Goal: Information Seeking & Learning: Learn about a topic

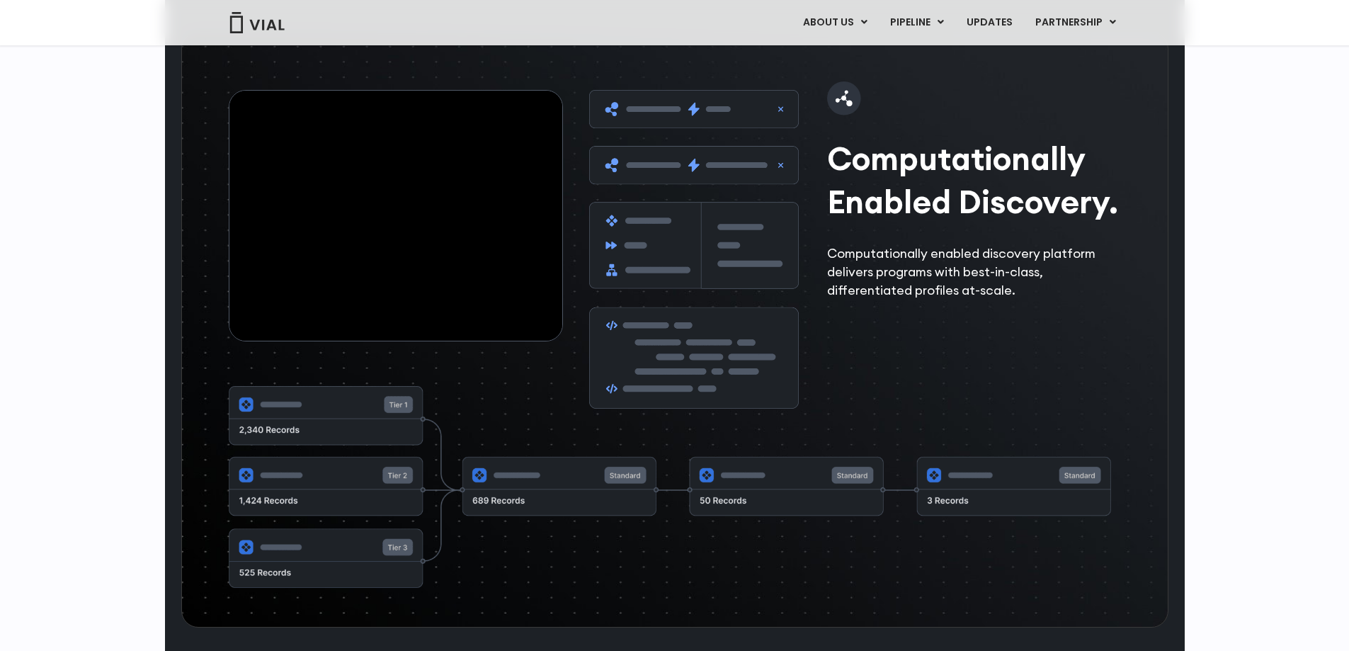
scroll to position [4153, 0]
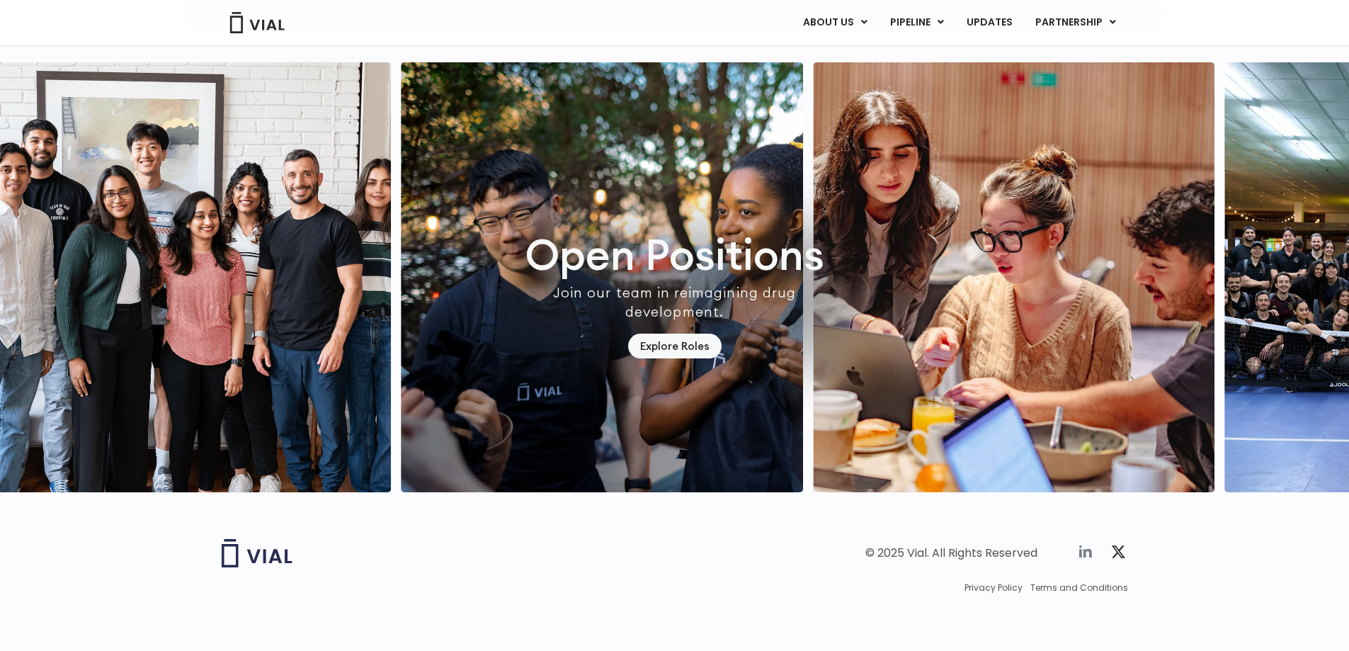
click at [1086, 552] on icon at bounding box center [1085, 551] width 17 height 17
click at [987, 25] on link "UPDATES" at bounding box center [989, 23] width 68 height 24
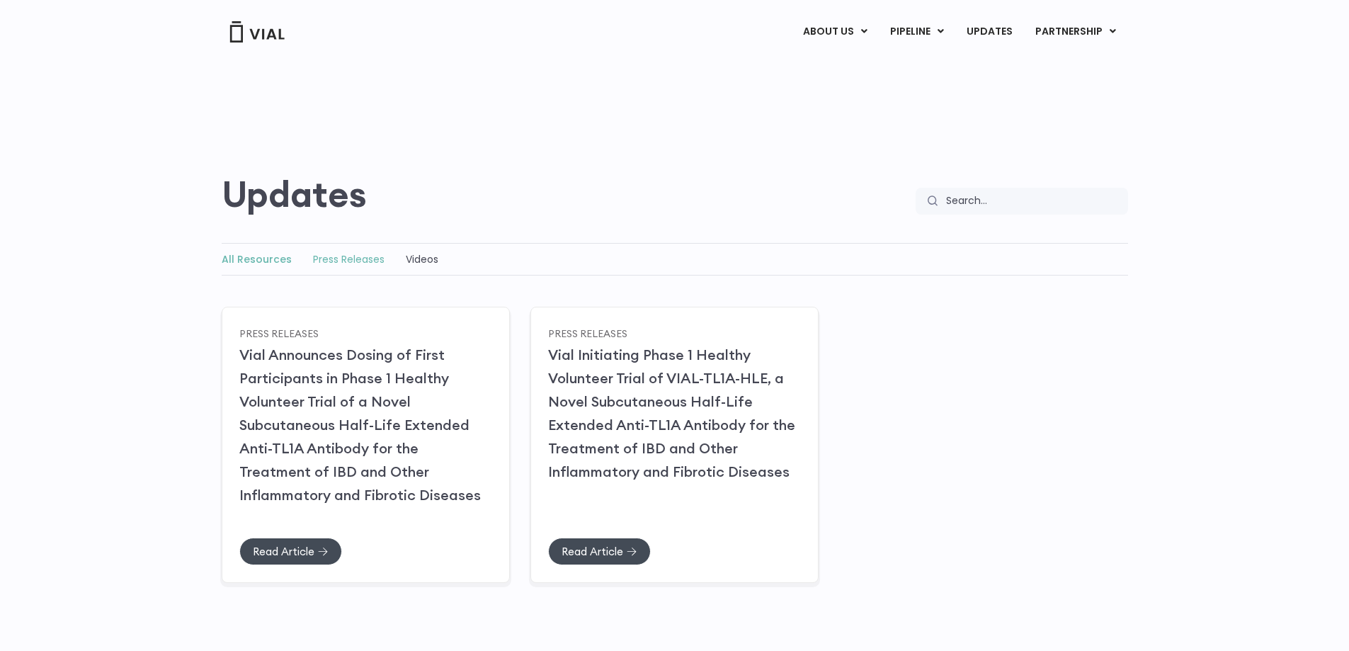
click at [355, 263] on link "Press Releases" at bounding box center [349, 259] width 72 height 14
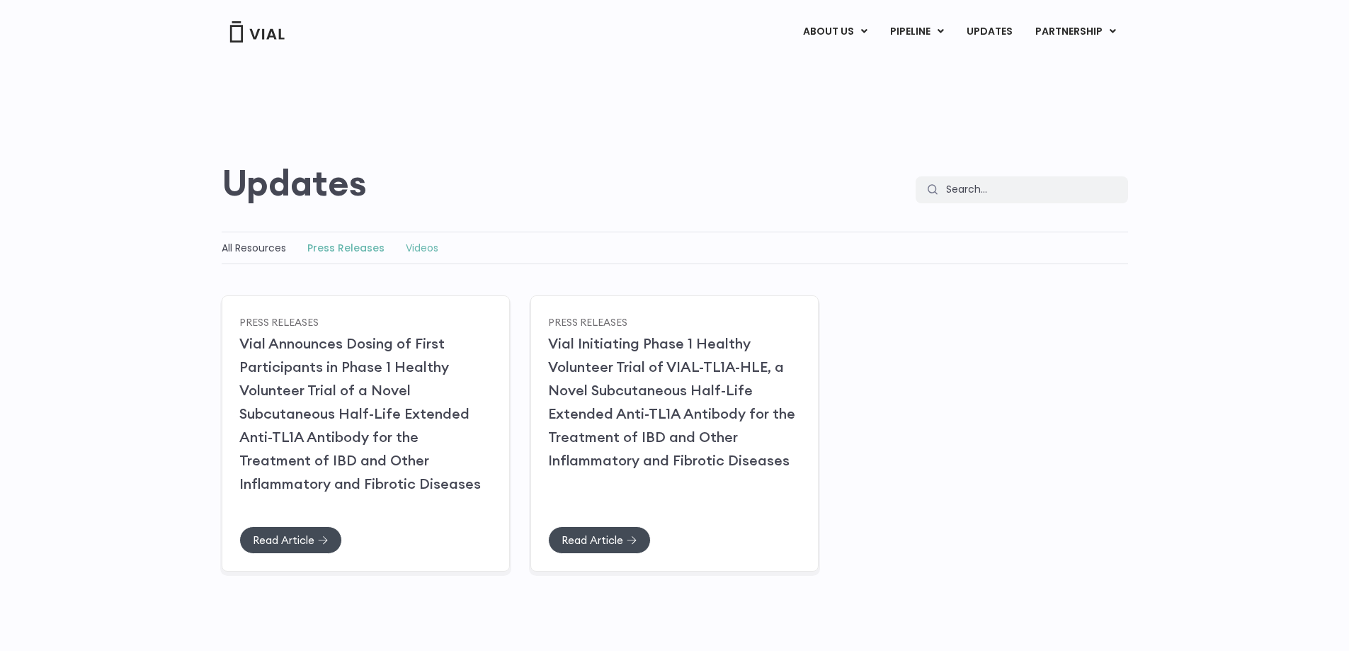
click at [408, 243] on link "Videos" at bounding box center [422, 248] width 33 height 14
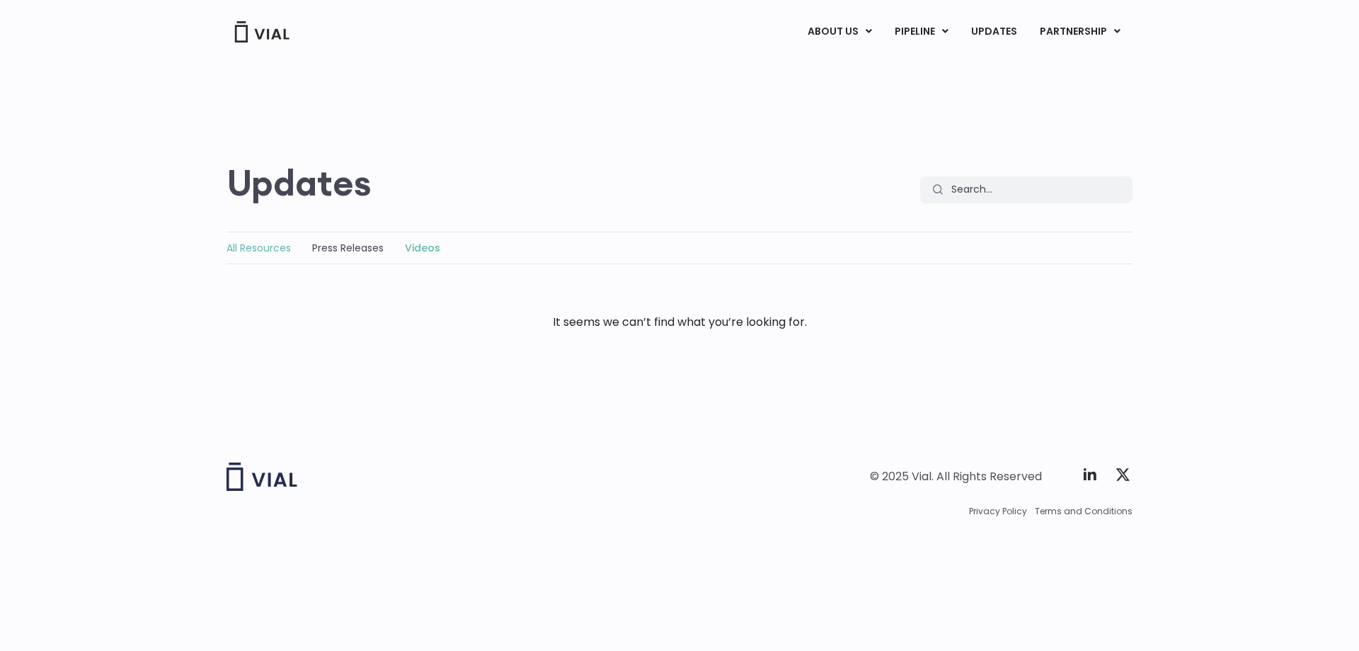
click at [274, 246] on link "All Resources" at bounding box center [259, 248] width 64 height 14
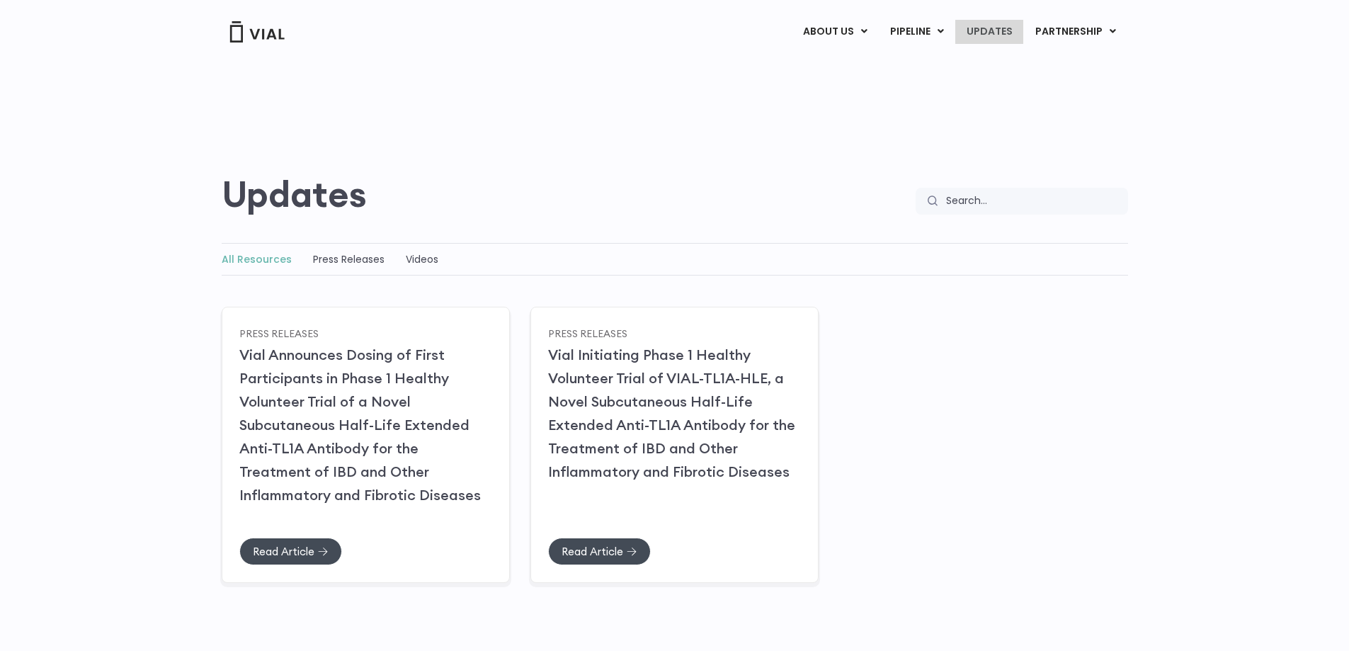
click at [984, 25] on link "UPDATES" at bounding box center [989, 32] width 68 height 24
click at [650, 428] on link "Vial Initiating Phase 1 Healthy Volunteer Trial of VIAL-TL1A-HLE, a Novel Subcu…" at bounding box center [671, 412] width 248 height 135
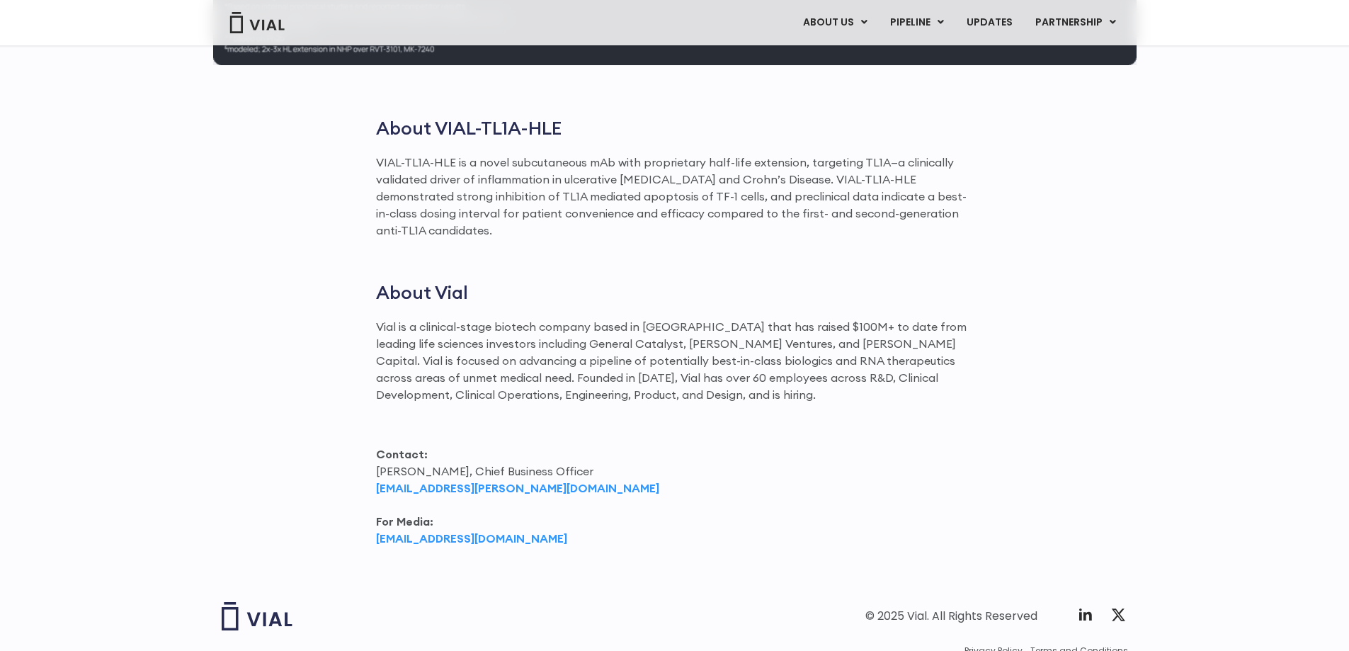
scroll to position [2053, 0]
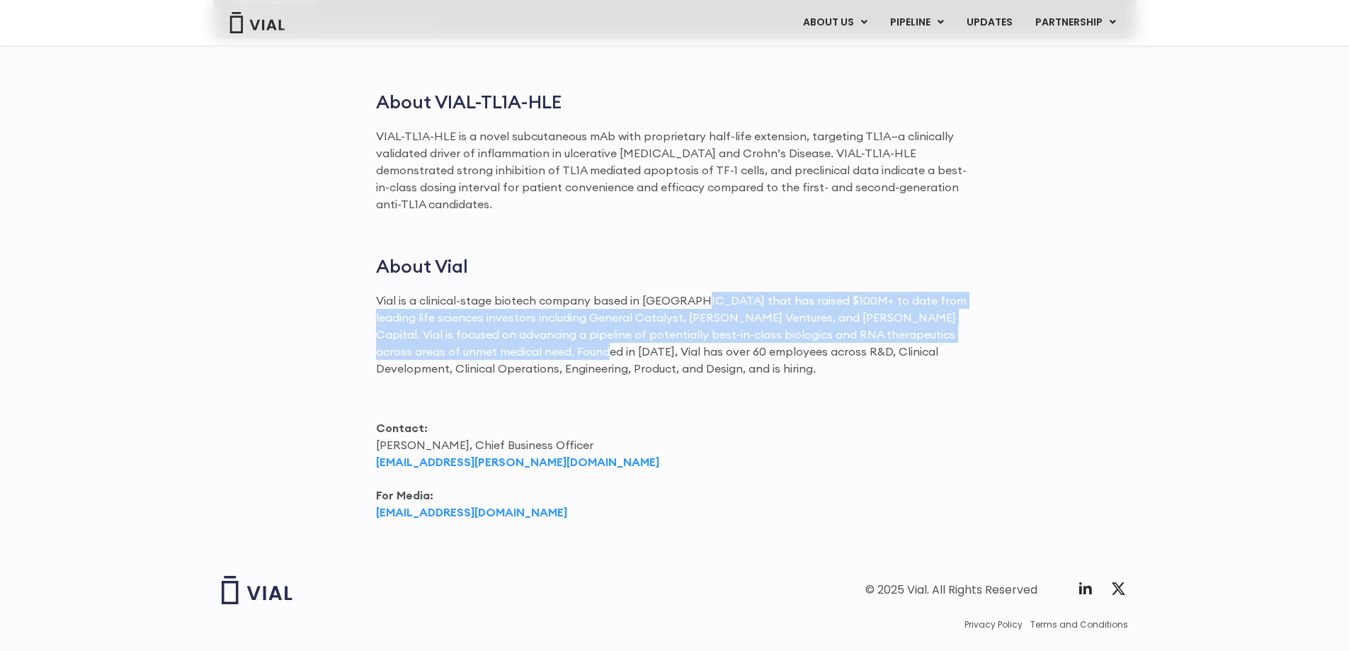
drag, startPoint x: 691, startPoint y: 281, endPoint x: 523, endPoint y: 331, distance: 175.2
click at [530, 332] on p "Vial is a clinical-stage biotech company based in San Francisco that has raised…" at bounding box center [675, 334] width 598 height 85
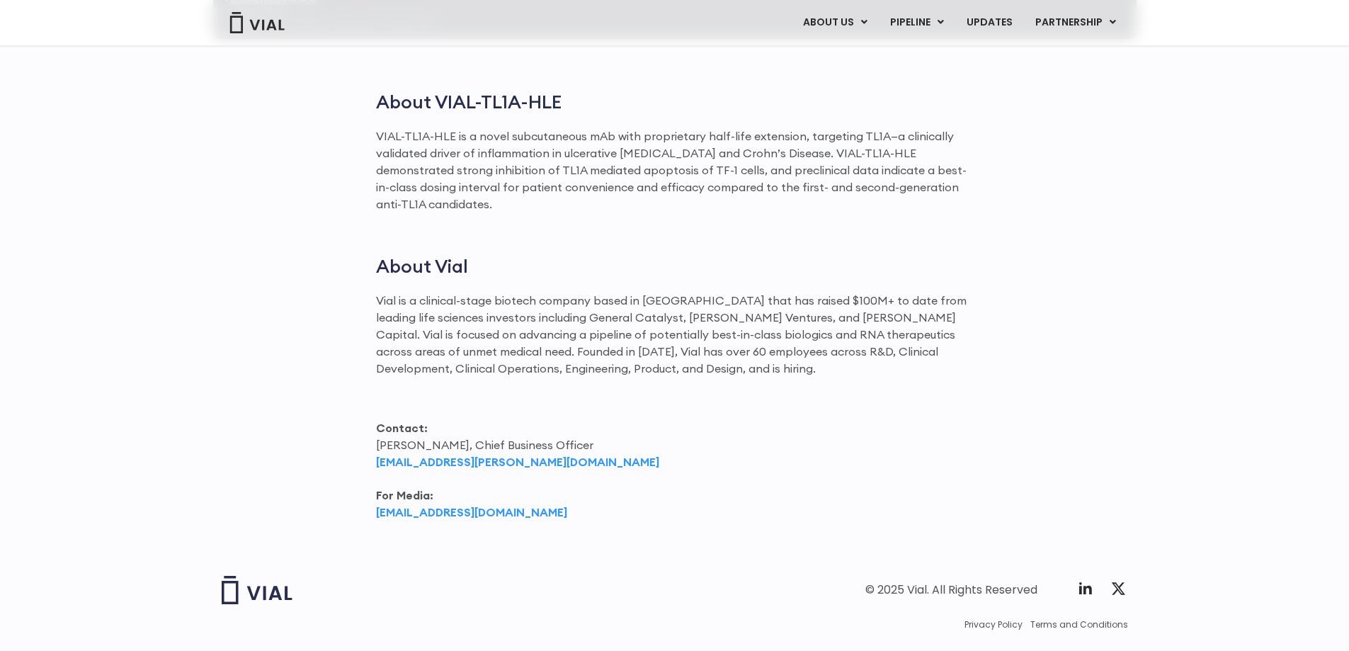
drag, startPoint x: 608, startPoint y: 339, endPoint x: 879, endPoint y: 333, distance: 270.5
click at [879, 333] on p "Vial is a clinical-stage biotech company based in San Francisco that has raised…" at bounding box center [675, 334] width 598 height 85
drag, startPoint x: 407, startPoint y: 338, endPoint x: 539, endPoint y: 338, distance: 131.7
click at [528, 338] on p "Vial is a clinical-stage biotech company based in San Francisco that has raised…" at bounding box center [675, 334] width 598 height 85
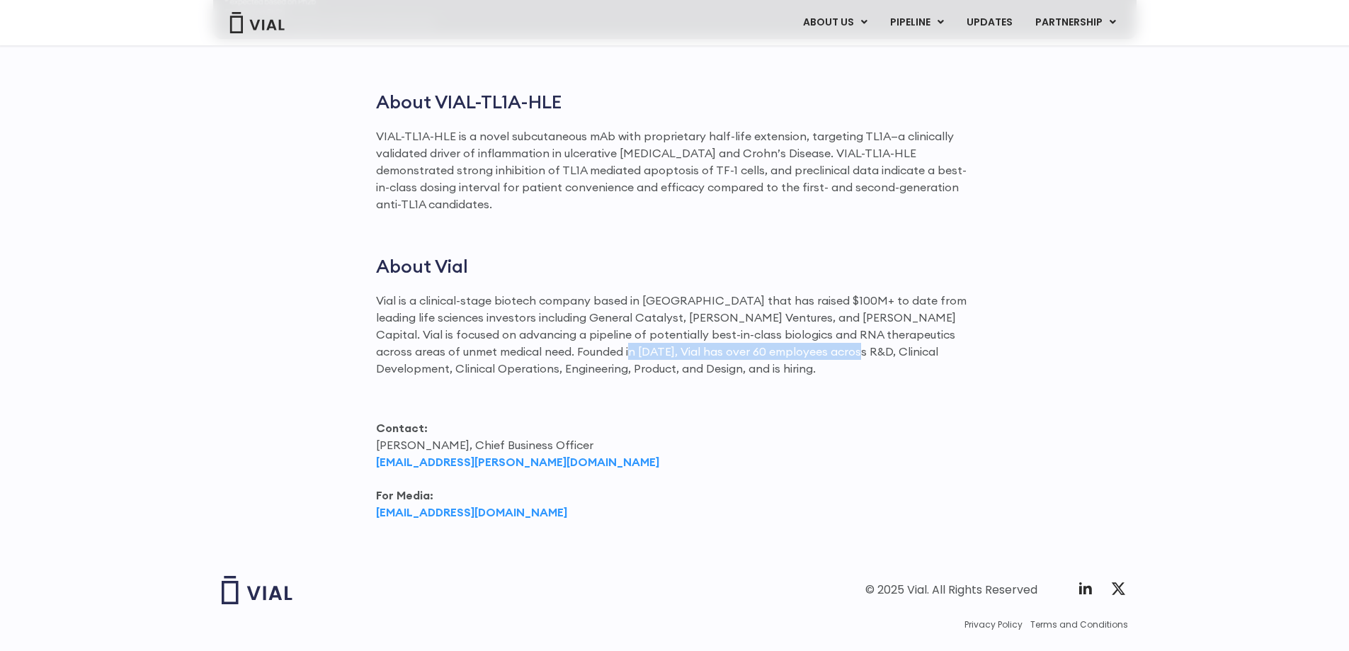
drag, startPoint x: 552, startPoint y: 337, endPoint x: 786, endPoint y: 332, distance: 233.7
click at [786, 332] on p "Vial is a clinical-stage biotech company based in San Francisco that has raised…" at bounding box center [675, 334] width 598 height 85
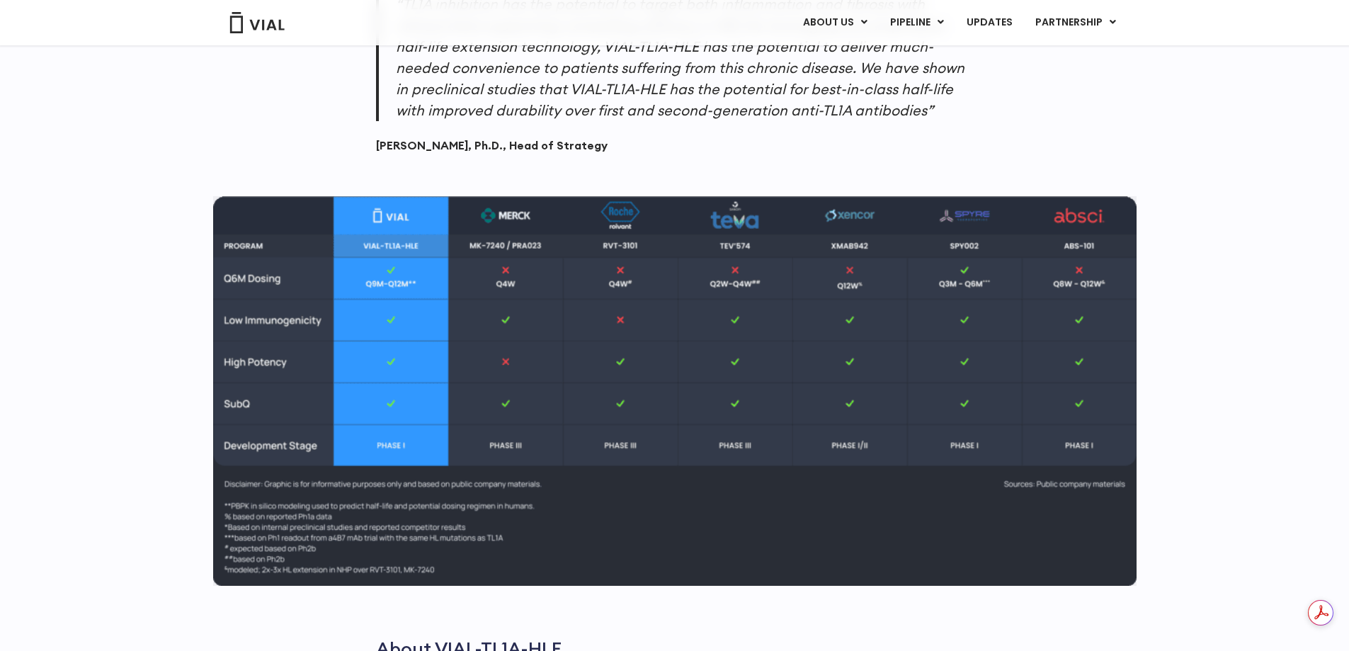
scroll to position [0, 0]
